Goal: Book appointment/travel/reservation

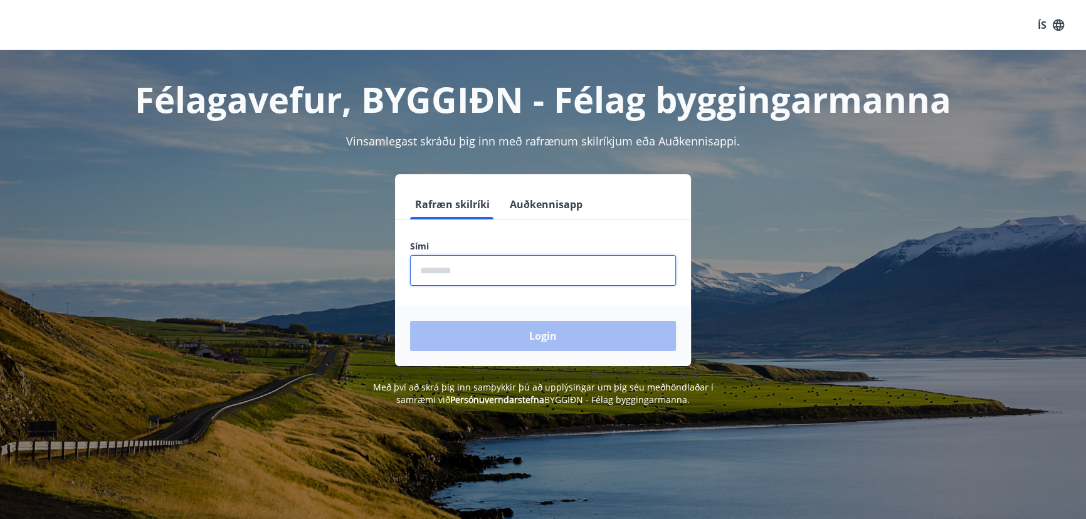
click at [439, 271] on input "phone" at bounding box center [543, 270] width 266 height 31
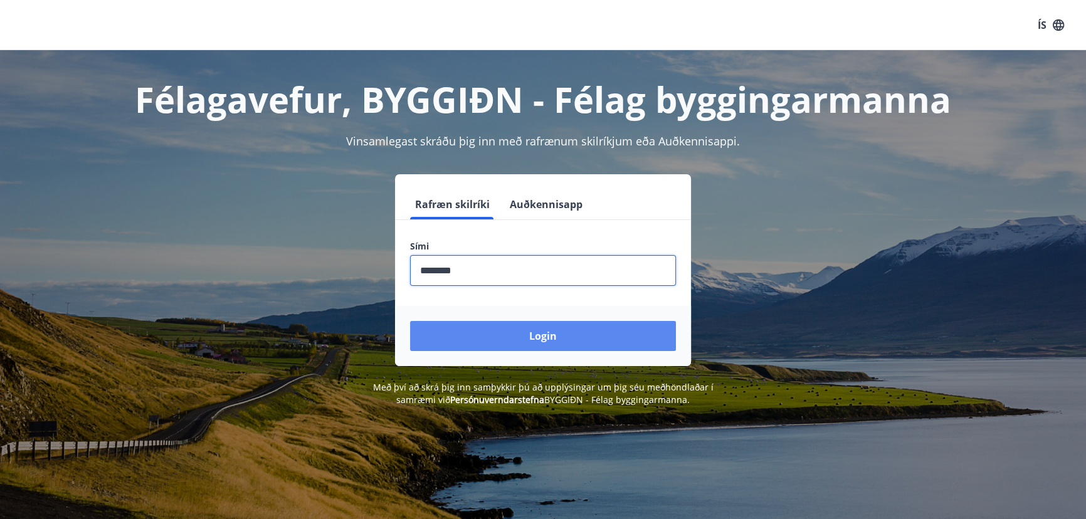
type input "********"
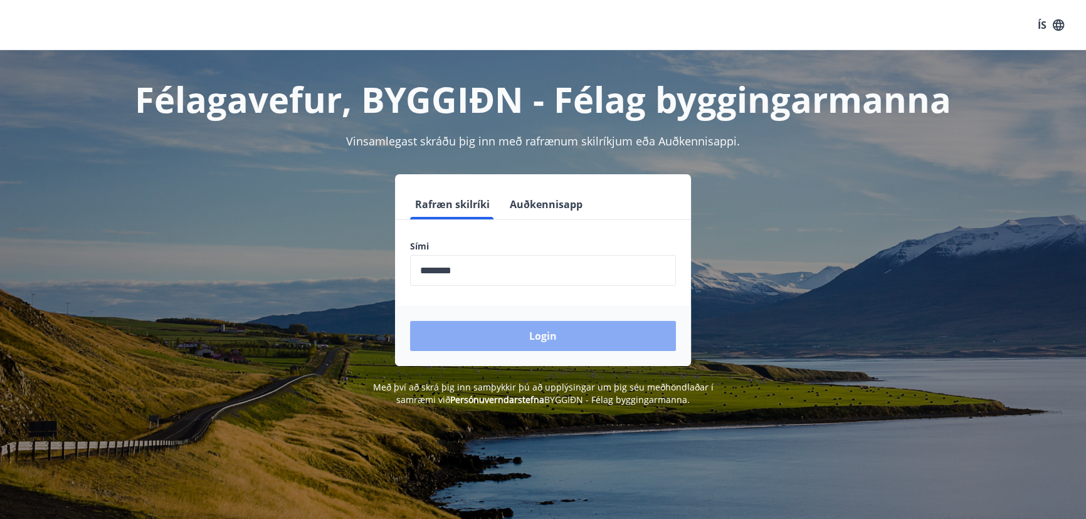
click at [537, 336] on button "Login" at bounding box center [543, 336] width 266 height 30
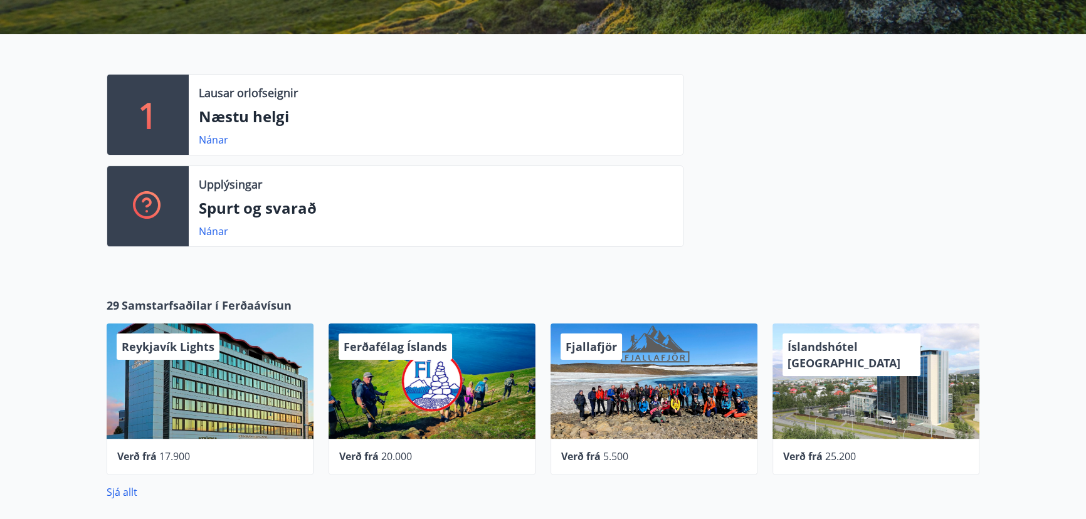
scroll to position [342, 0]
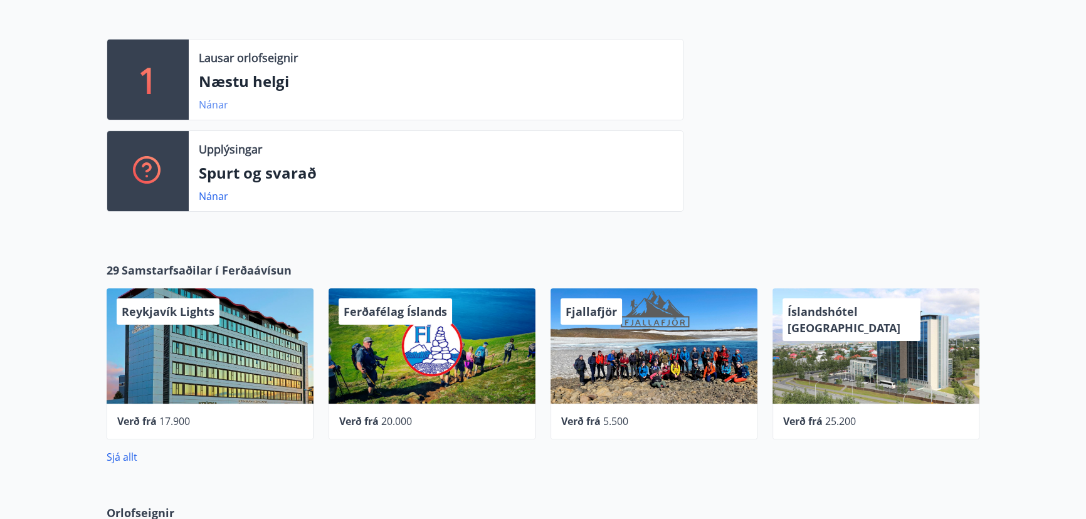
click at [209, 107] on link "Nánar" at bounding box center [213, 105] width 29 height 14
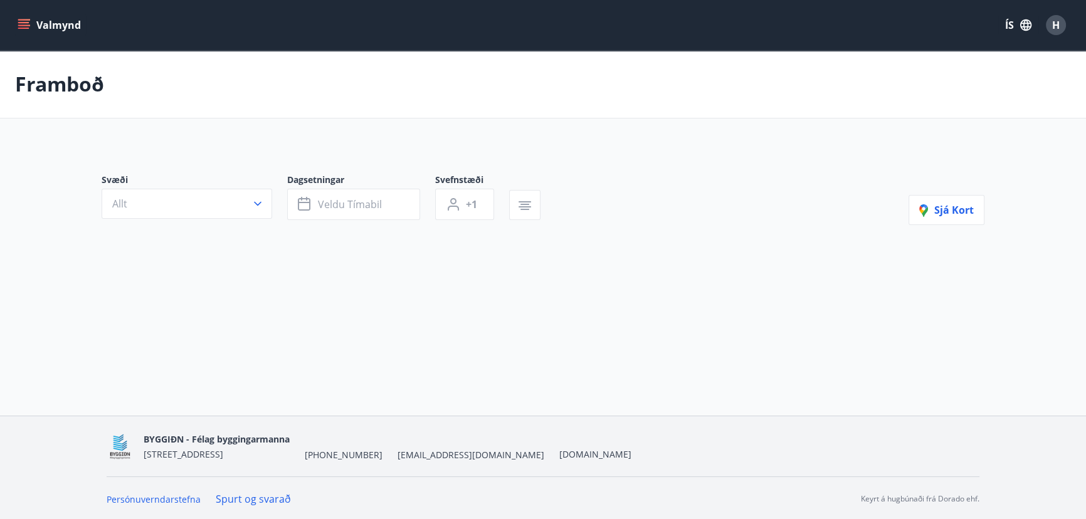
type input "*"
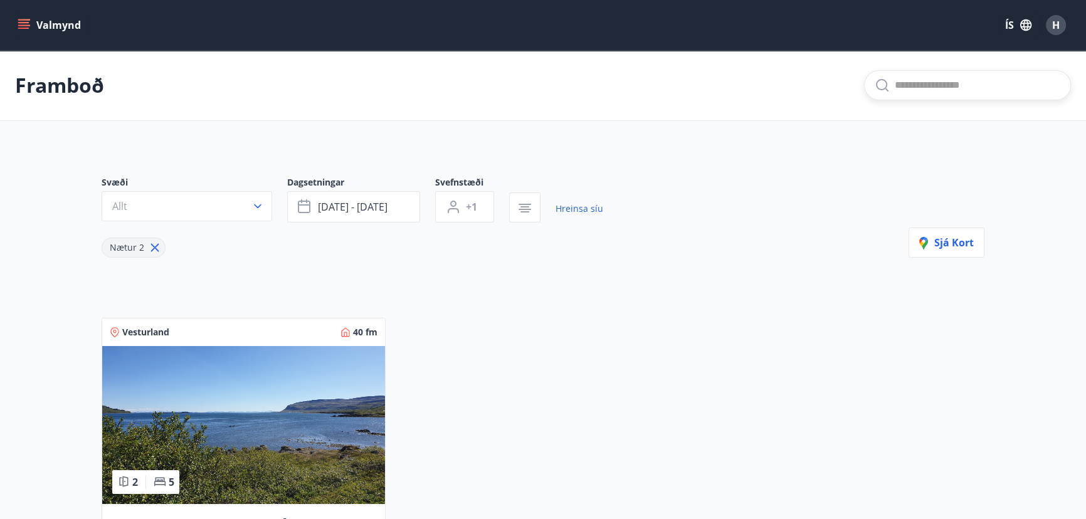
click at [916, 79] on input "text" at bounding box center [976, 85] width 165 height 20
click at [917, 90] on input "text" at bounding box center [976, 85] width 165 height 20
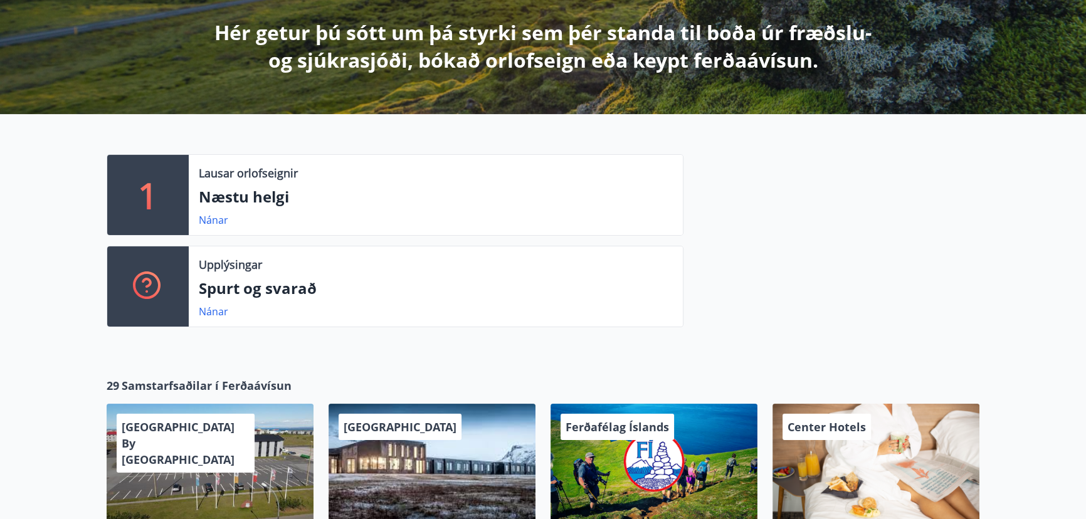
scroll to position [255, 0]
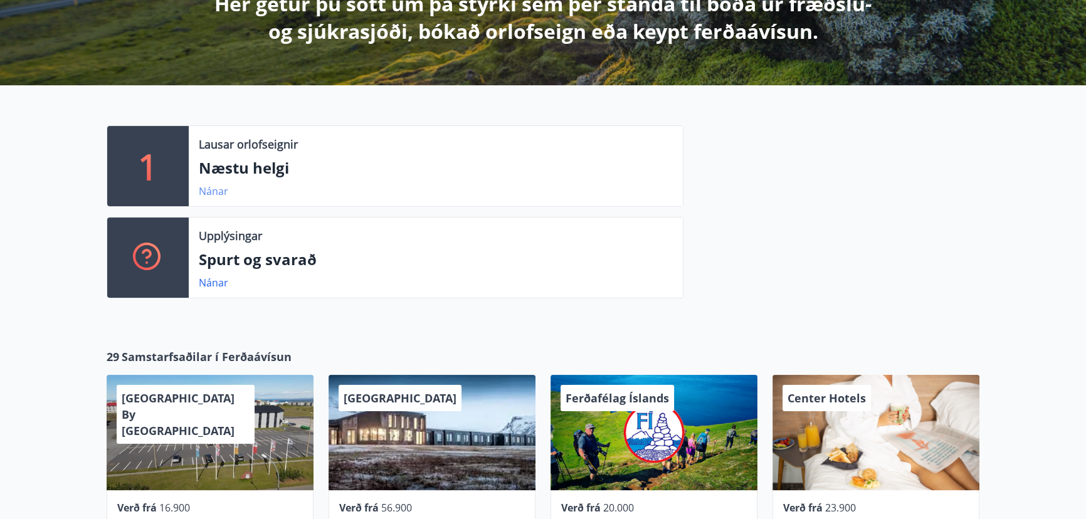
click at [204, 191] on link "Nánar" at bounding box center [213, 191] width 29 height 14
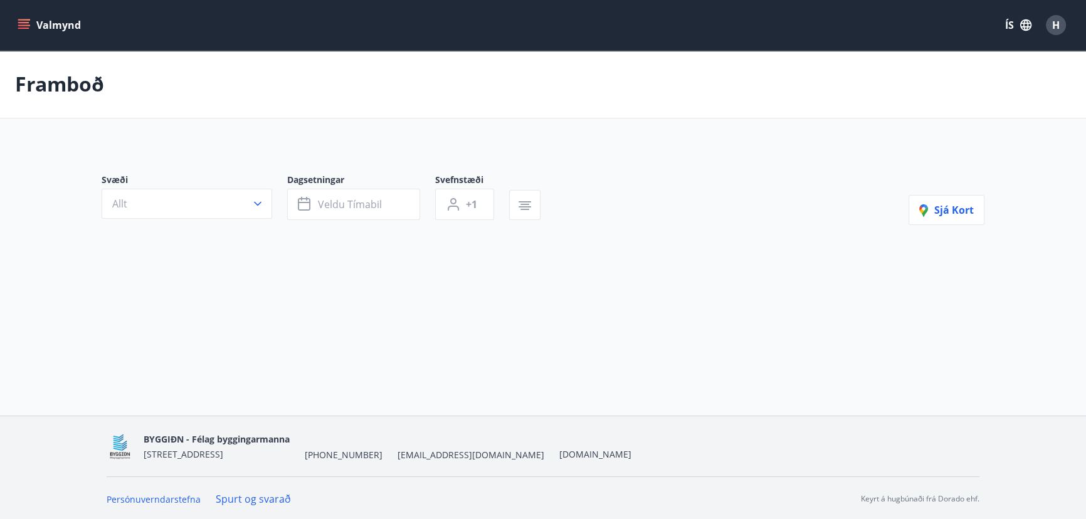
type input "*"
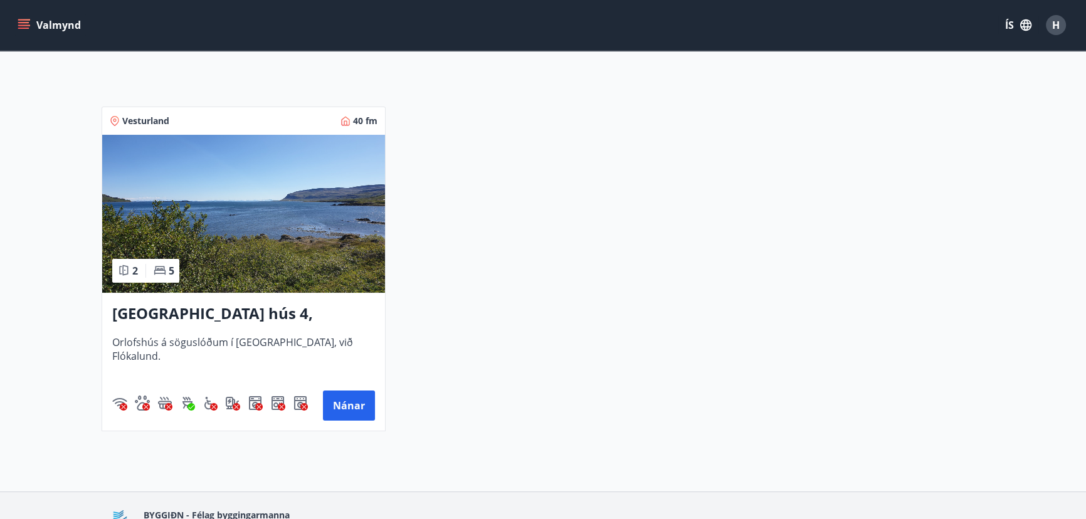
scroll to position [61, 0]
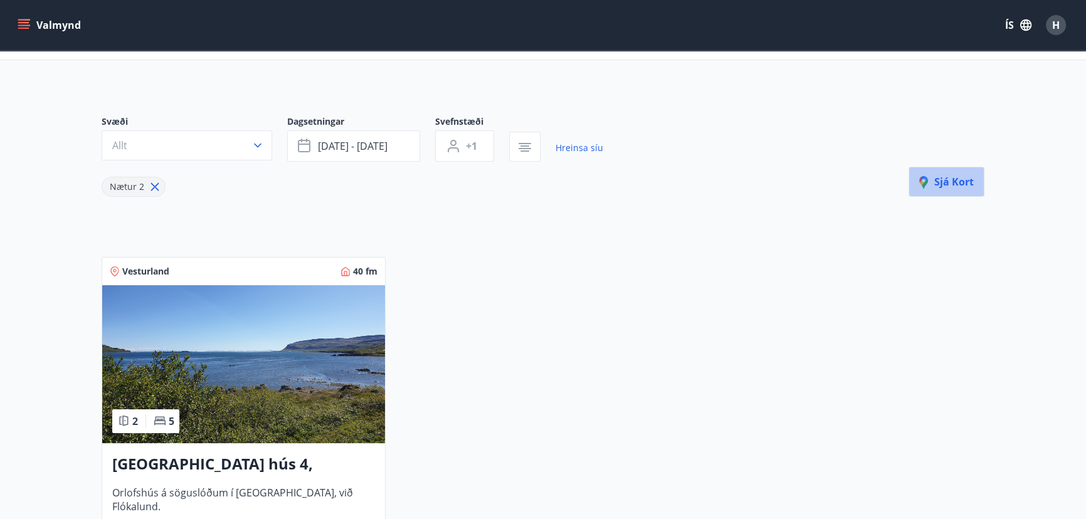
click at [948, 176] on span "Sjá kort" at bounding box center [946, 182] width 55 height 14
